Goal: Use online tool/utility: Use online tool/utility

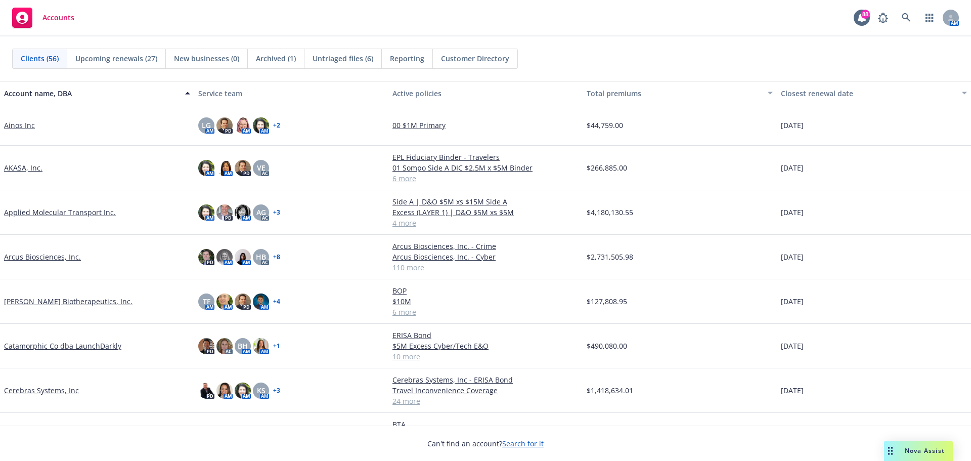
click at [913, 453] on span "Nova Assist" at bounding box center [925, 450] width 40 height 9
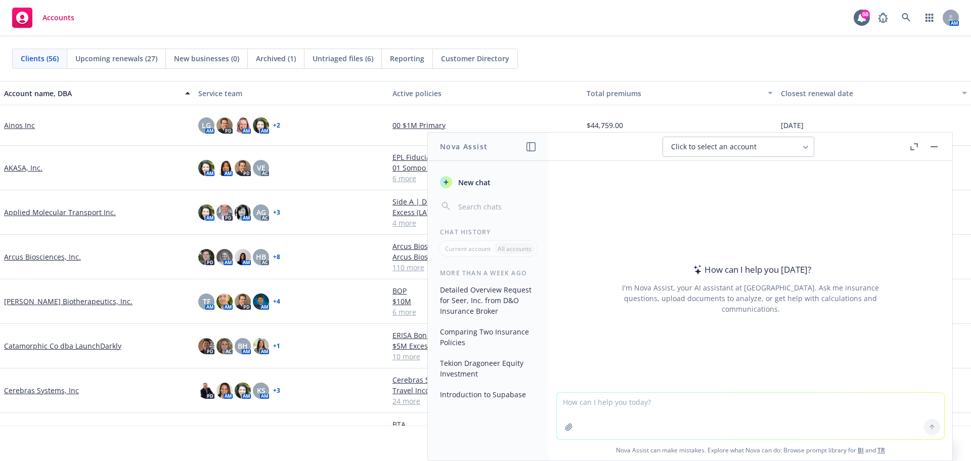
click at [630, 407] on textarea at bounding box center [750, 415] width 387 height 47
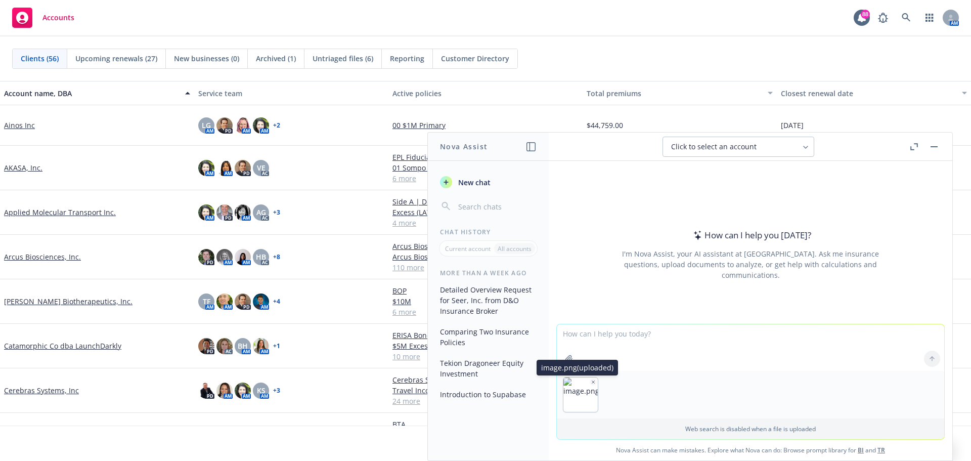
click at [567, 396] on img "button" at bounding box center [580, 394] width 34 height 34
click at [578, 394] on img "button" at bounding box center [580, 394] width 34 height 34
